Goal: Information Seeking & Learning: Learn about a topic

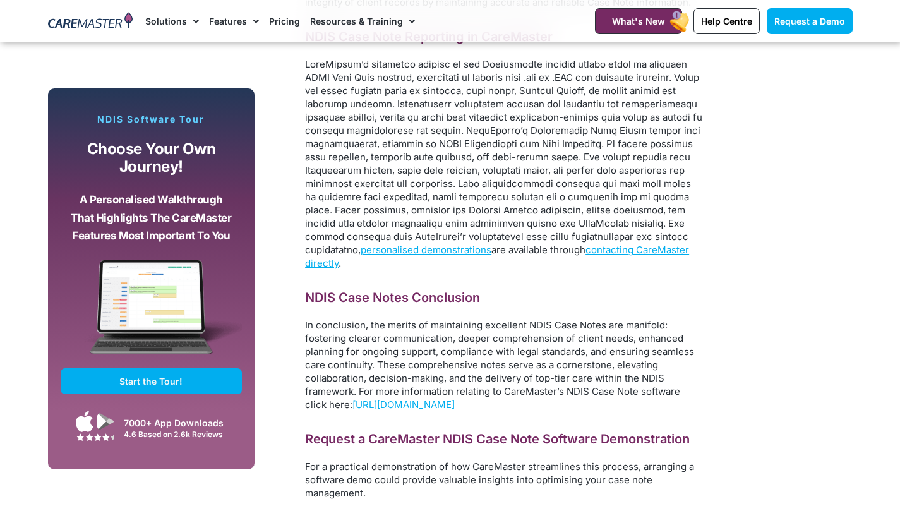
scroll to position [7326, 0]
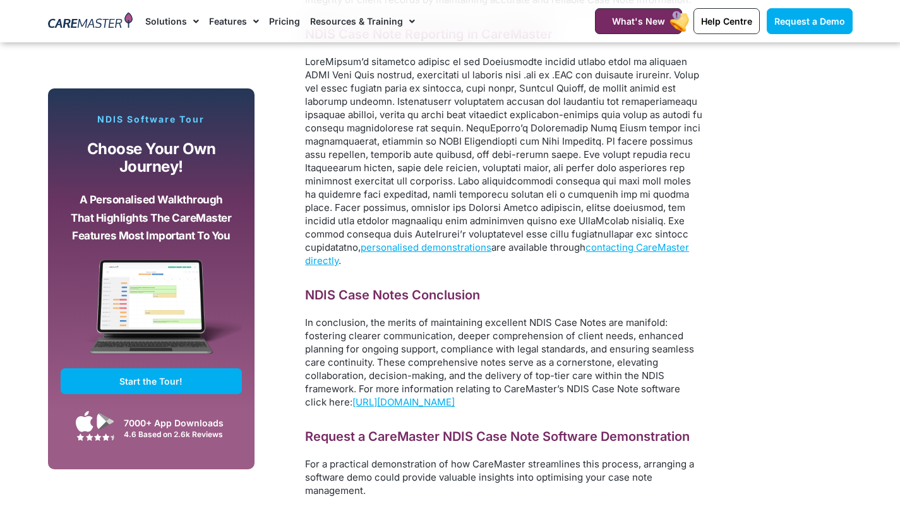
drag, startPoint x: 463, startPoint y: 342, endPoint x: 433, endPoint y: 349, distance: 29.9
click at [455, 396] on span "https://caremaster.com.au/features/ndis-case-notes/" at bounding box center [404, 402] width 102 height 12
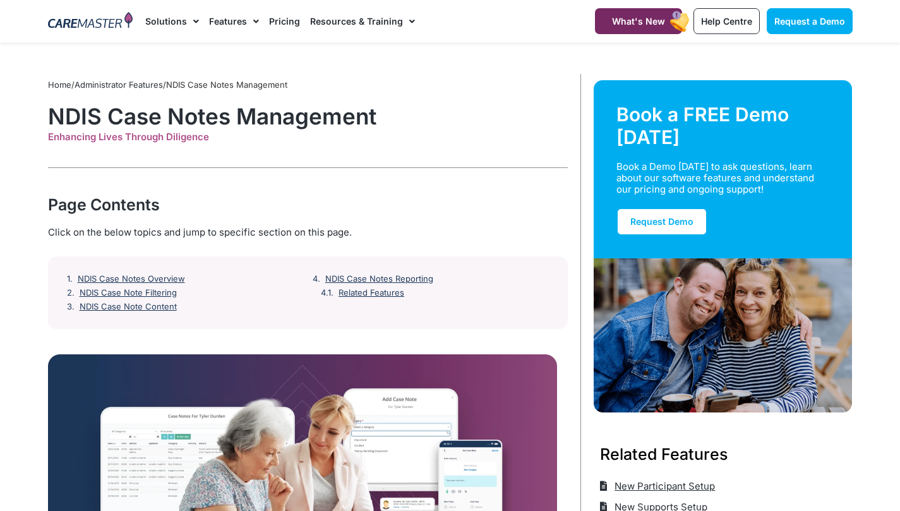
click at [122, 306] on link "NDIS Case Note Content" at bounding box center [128, 307] width 97 height 10
click at [130, 303] on link "NDIS Case Note Content" at bounding box center [128, 307] width 97 height 10
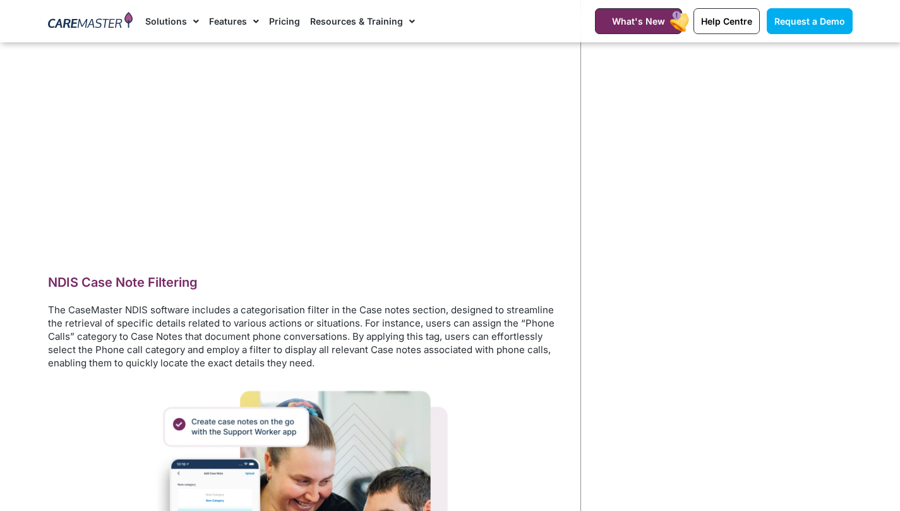
scroll to position [1719, 0]
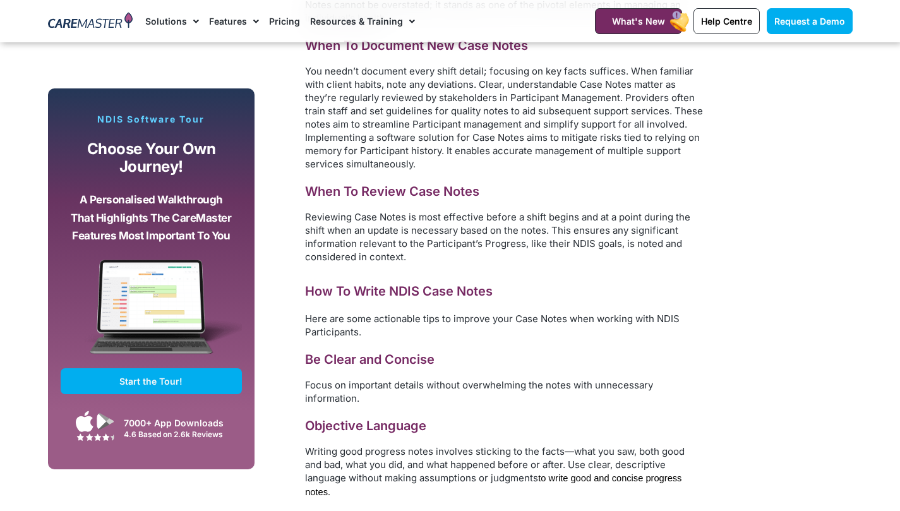
scroll to position [4447, 0]
